Goal: Task Accomplishment & Management: Complete application form

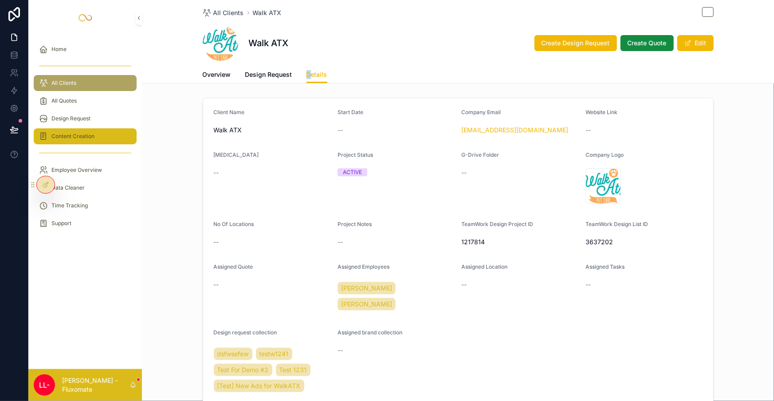
click at [106, 129] on div "Content Creation" at bounding box center [85, 136] width 92 height 14
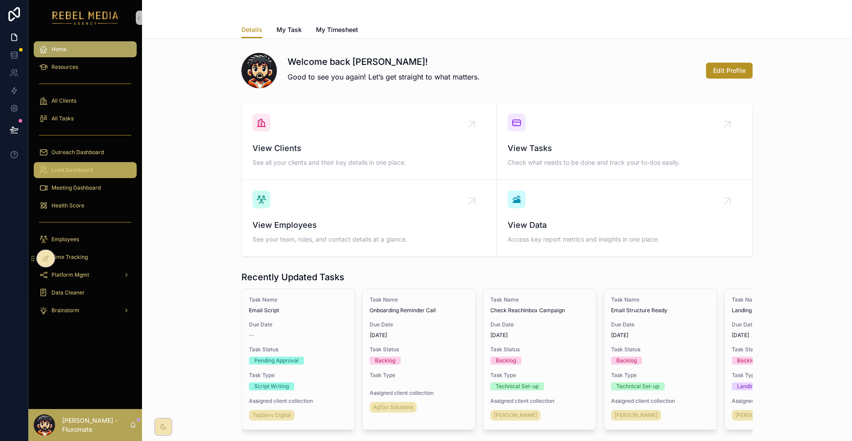
click at [112, 163] on div "Lead Dashboard" at bounding box center [85, 170] width 92 height 14
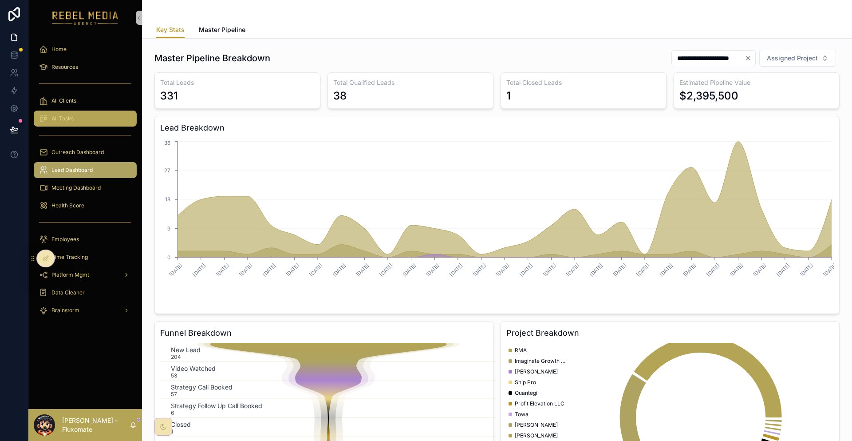
click at [95, 111] on div "All Tasks" at bounding box center [85, 118] width 92 height 14
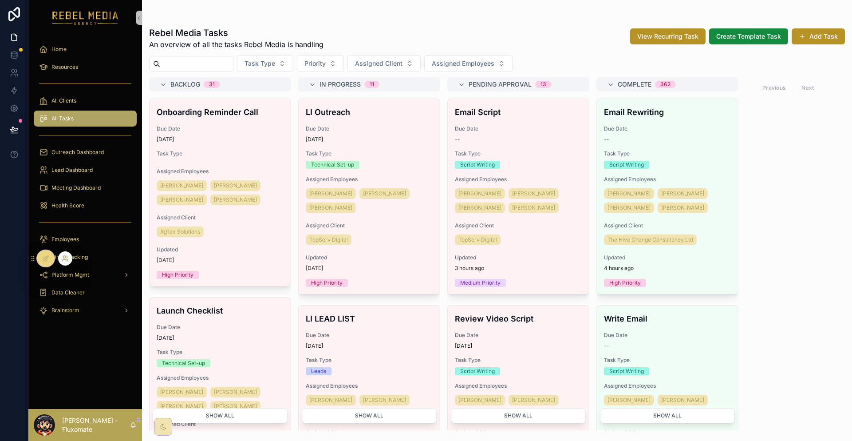
click at [63, 256] on icon at bounding box center [65, 258] width 7 height 7
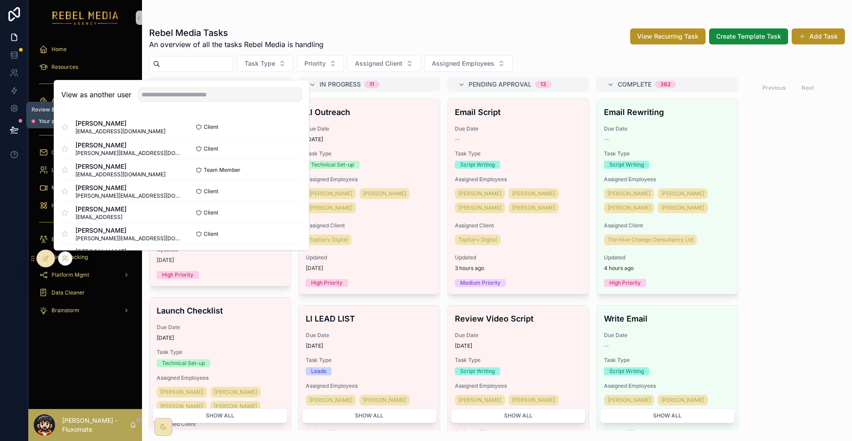
click at [15, 127] on icon at bounding box center [14, 129] width 8 height 4
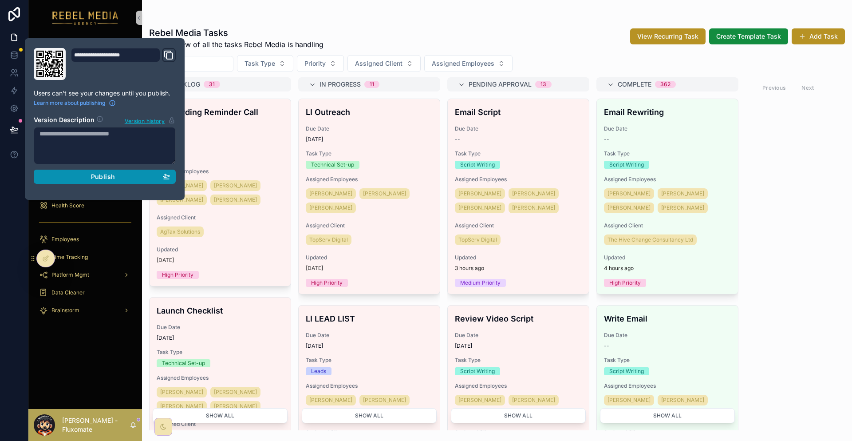
click at [118, 173] on div "Publish" at bounding box center [104, 177] width 130 height 8
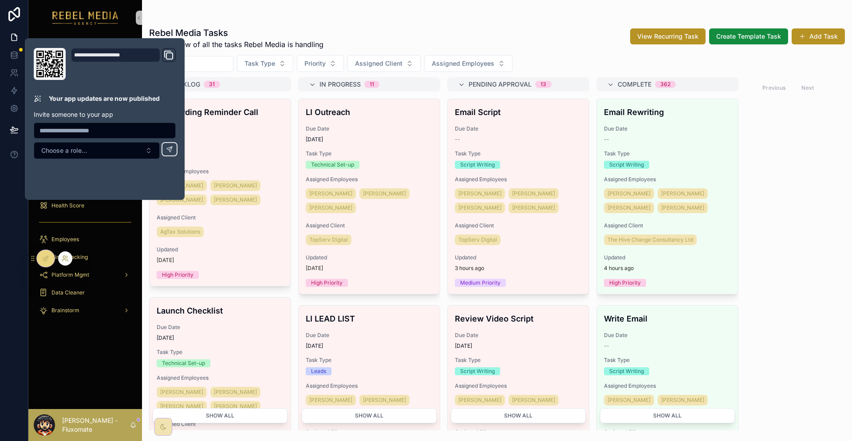
click at [63, 255] on icon at bounding box center [65, 258] width 7 height 7
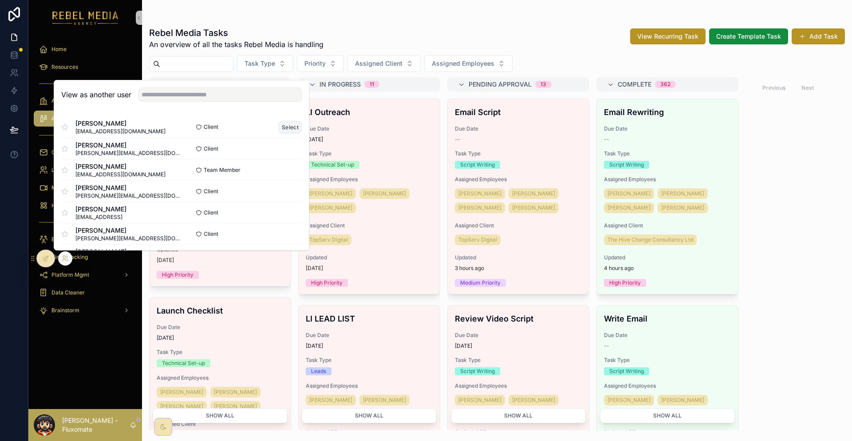
click at [279, 134] on button "Select" at bounding box center [290, 127] width 23 height 13
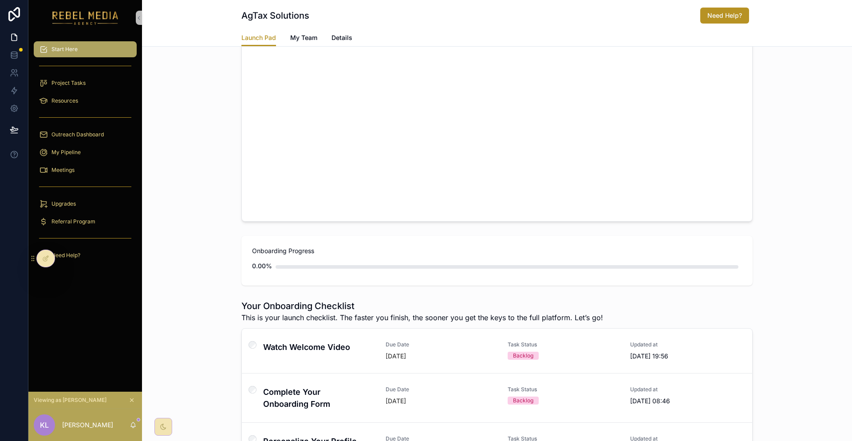
scroll to position [222, 0]
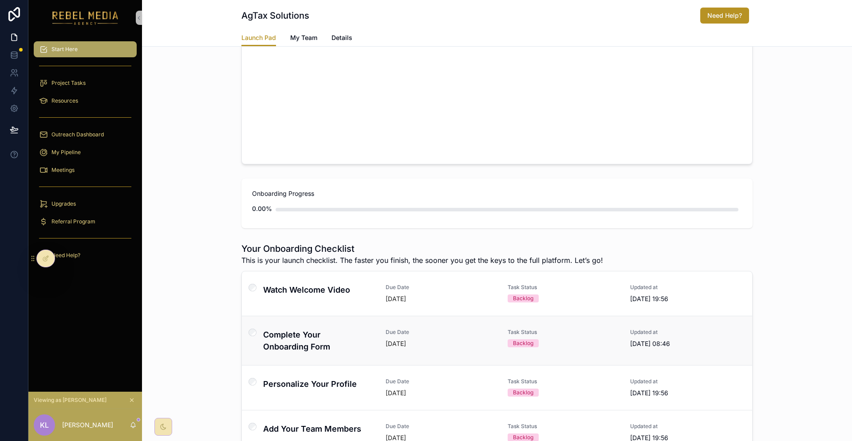
click at [318, 315] on link "Complete Your Onboarding Form Due Date 4 days ago Task Status Backlog Updated a…" at bounding box center [497, 339] width 510 height 49
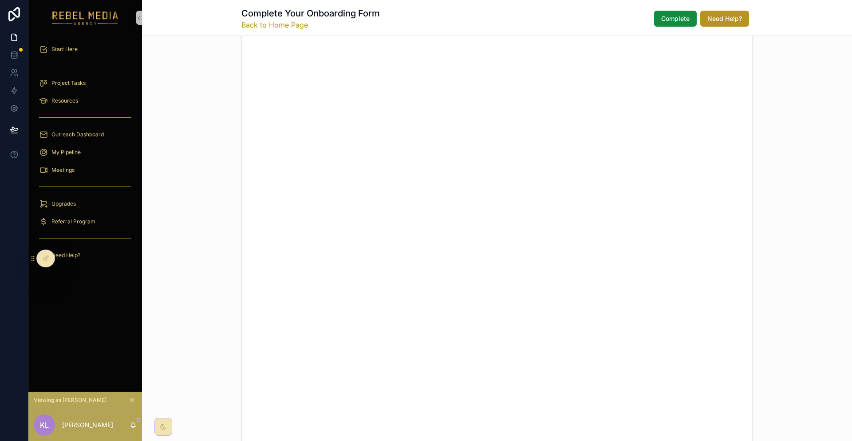
scroll to position [205, 0]
